Goal: Information Seeking & Learning: Learn about a topic

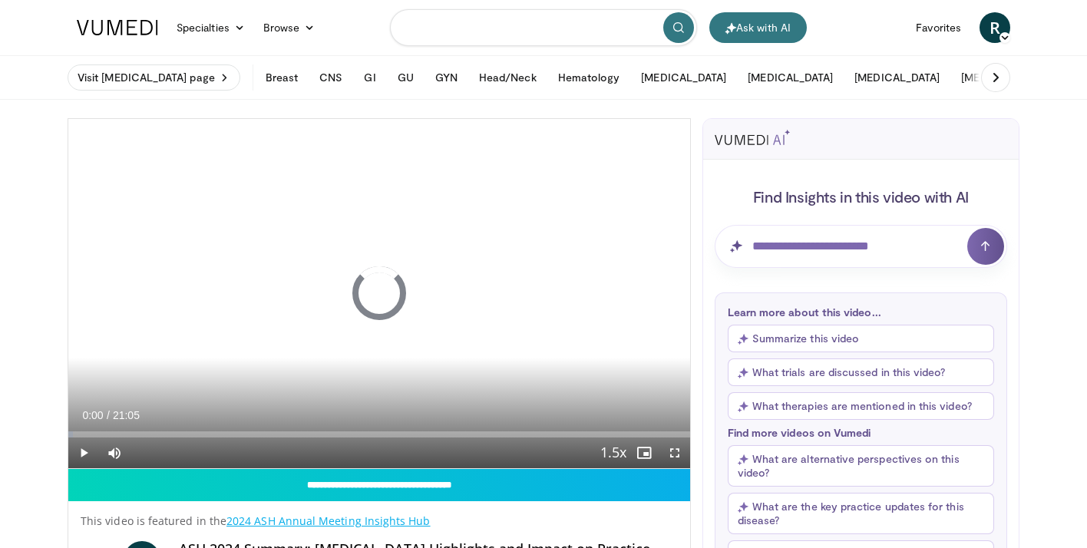
click at [543, 35] on input "Search topics, interventions" at bounding box center [543, 27] width 307 height 37
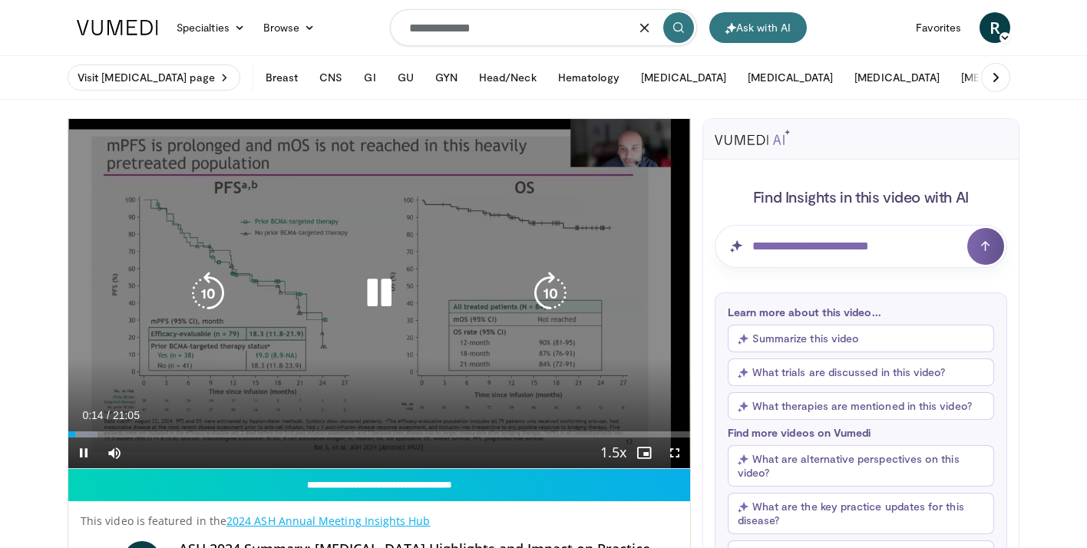
type input "**********"
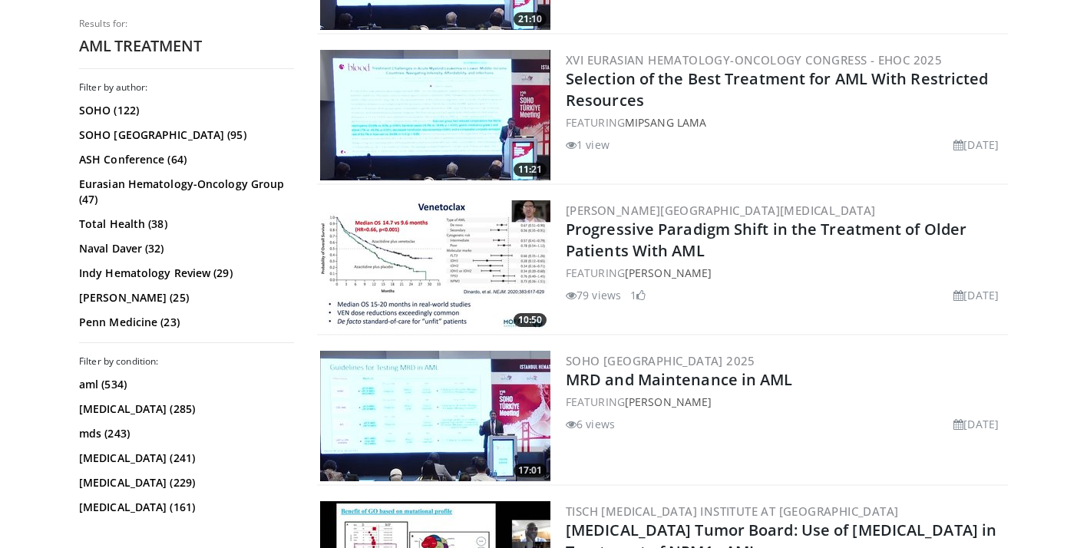
scroll to position [1774, 0]
